Goal: Browse casually

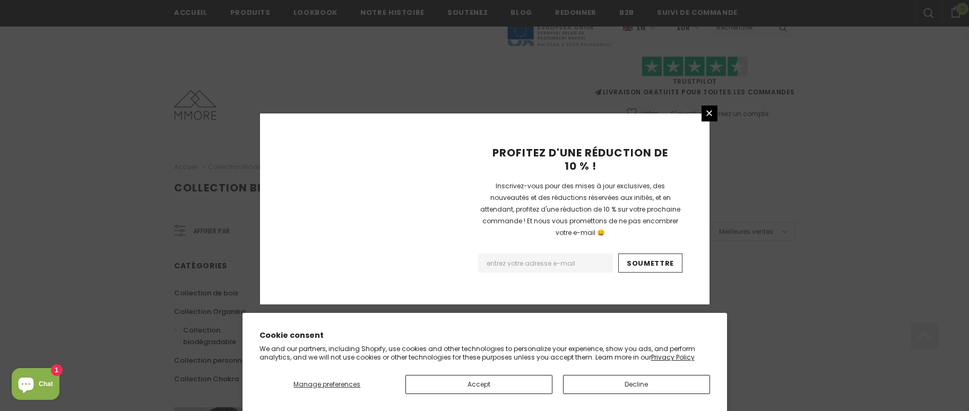
scroll to position [702, 0]
